Goal: Find contact information: Find contact information

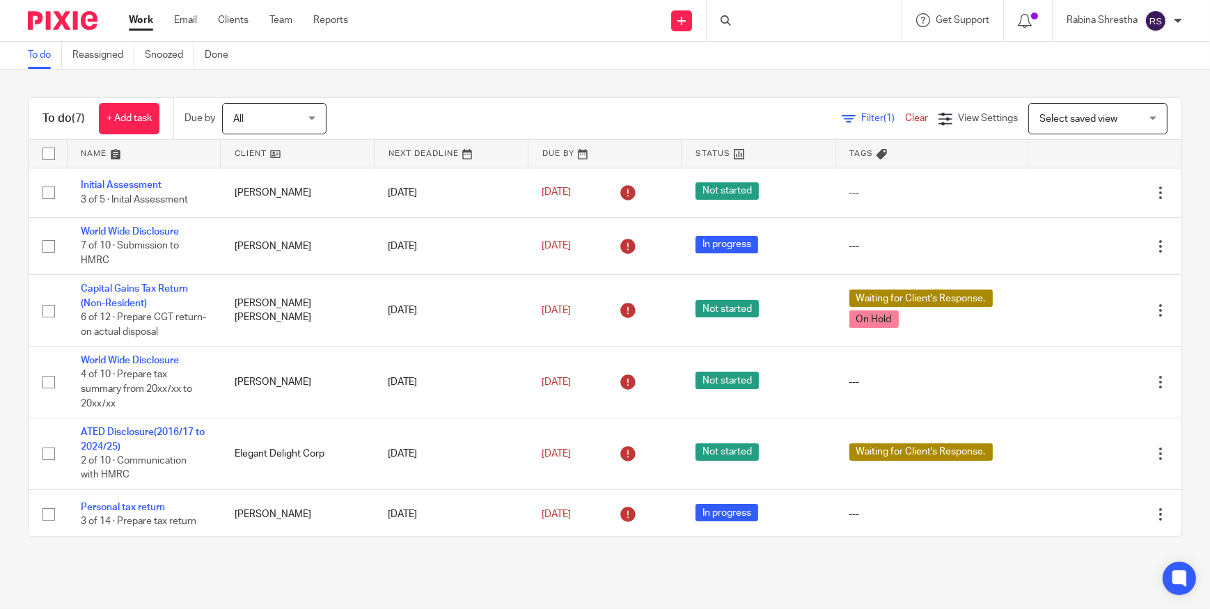
click at [741, 24] on div at bounding box center [803, 20] width 195 height 41
click at [767, 18] on input "Search" at bounding box center [796, 23] width 125 height 13
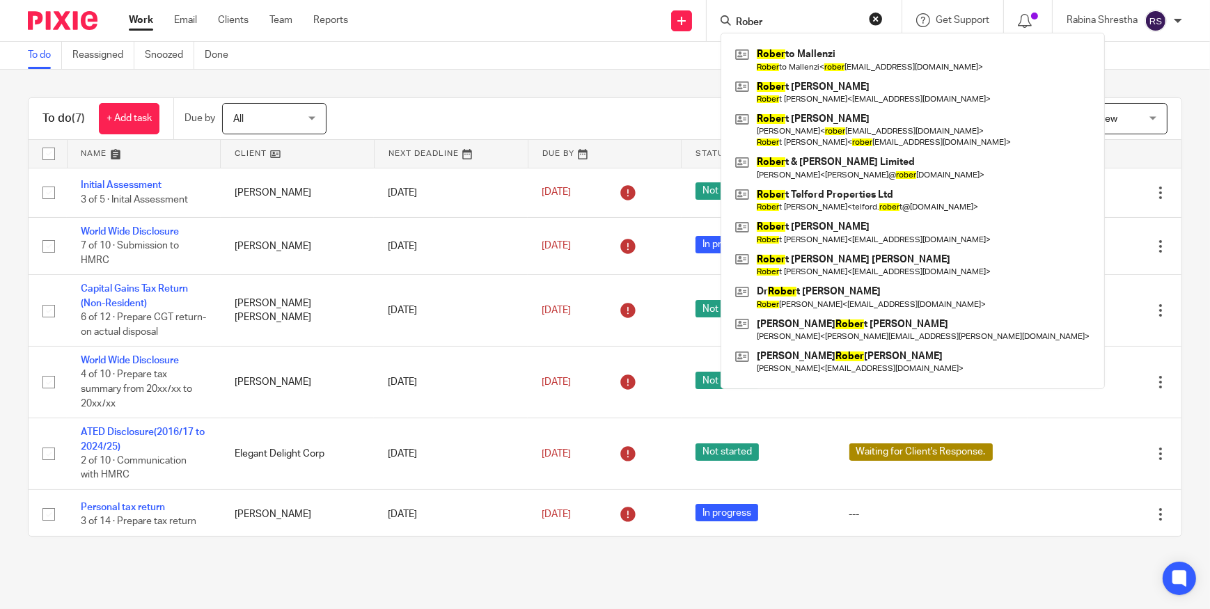
type input "Rober"
click at [782, 63] on link at bounding box center [912, 60] width 362 height 32
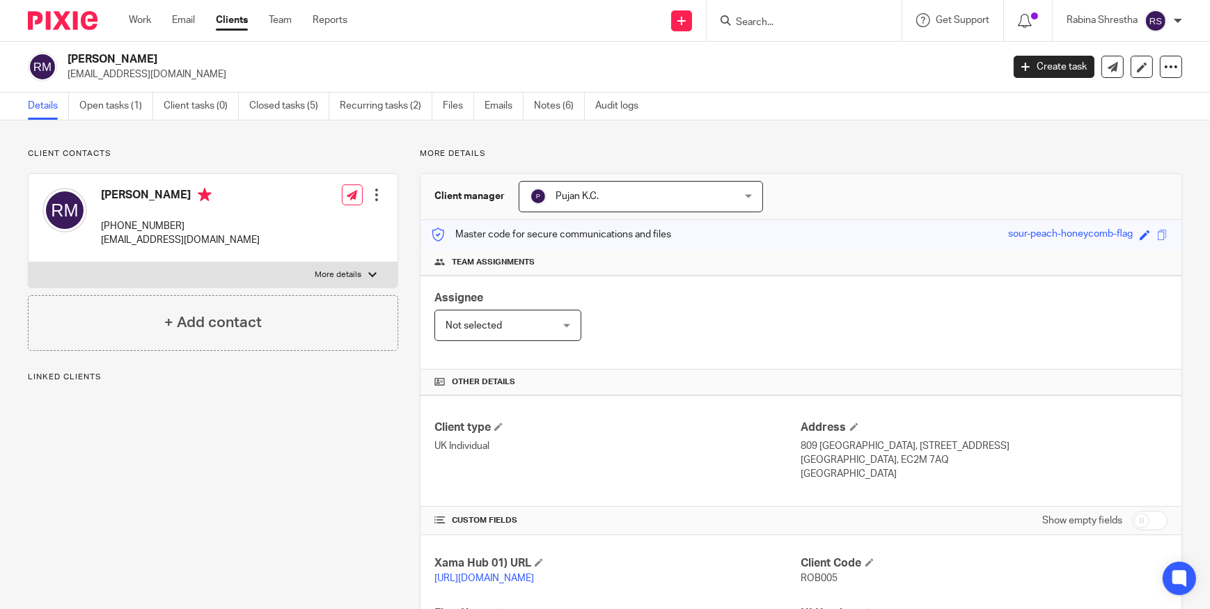
drag, startPoint x: 186, startPoint y: 230, endPoint x: 100, endPoint y: 230, distance: 86.3
click at [100, 230] on div "[PERSON_NAME] [PHONE_NUMBER] [EMAIL_ADDRESS][DOMAIN_NAME]" at bounding box center [150, 218] width 217 height 74
copy p "[PHONE_NUMBER]"
click at [294, 560] on div "Client contacts [PERSON_NAME] [PHONE_NUMBER] [EMAIL_ADDRESS][DOMAIN_NAME] Edit …" at bounding box center [202, 477] width 392 height 658
click at [876, 183] on div "Client manager Pujan K.C. Pujan K.C. Aarshika Awale Aayush Niraula Aayusha Tama…" at bounding box center [800, 197] width 761 height 46
